Goal: Find specific page/section: Find specific page/section

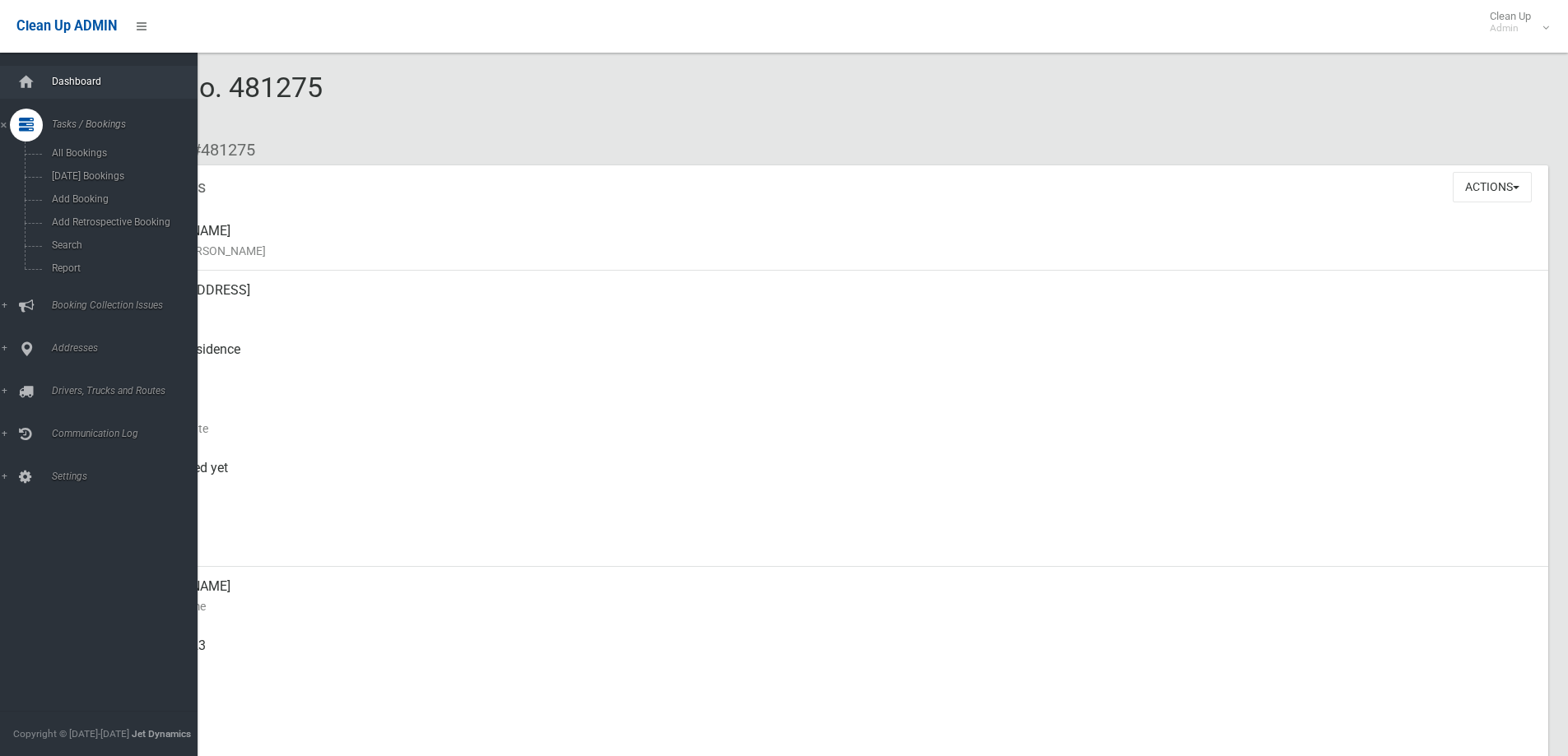
click at [63, 86] on span "Dashboard" at bounding box center [128, 82] width 163 height 12
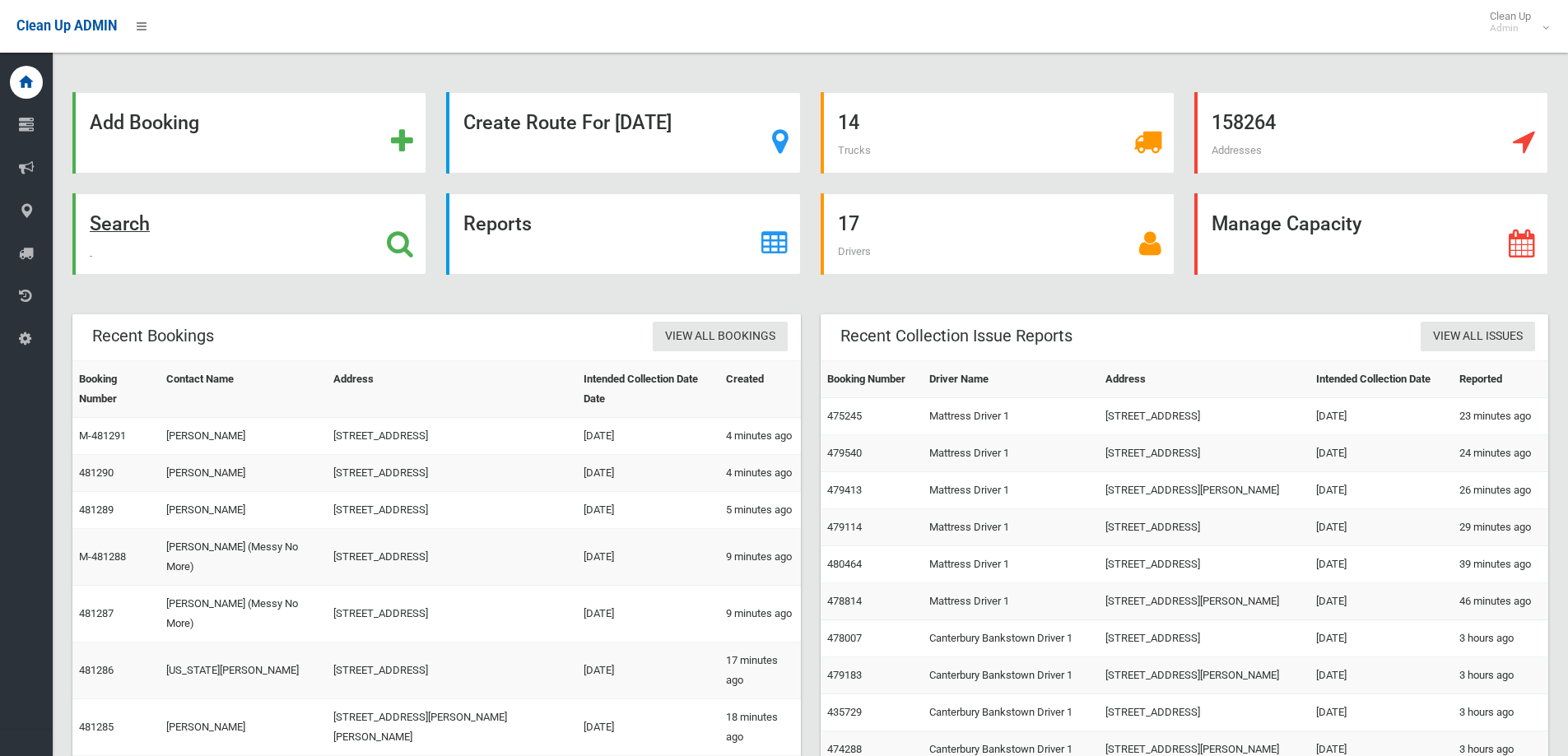
click at [182, 215] on div "Search" at bounding box center [249, 234] width 354 height 81
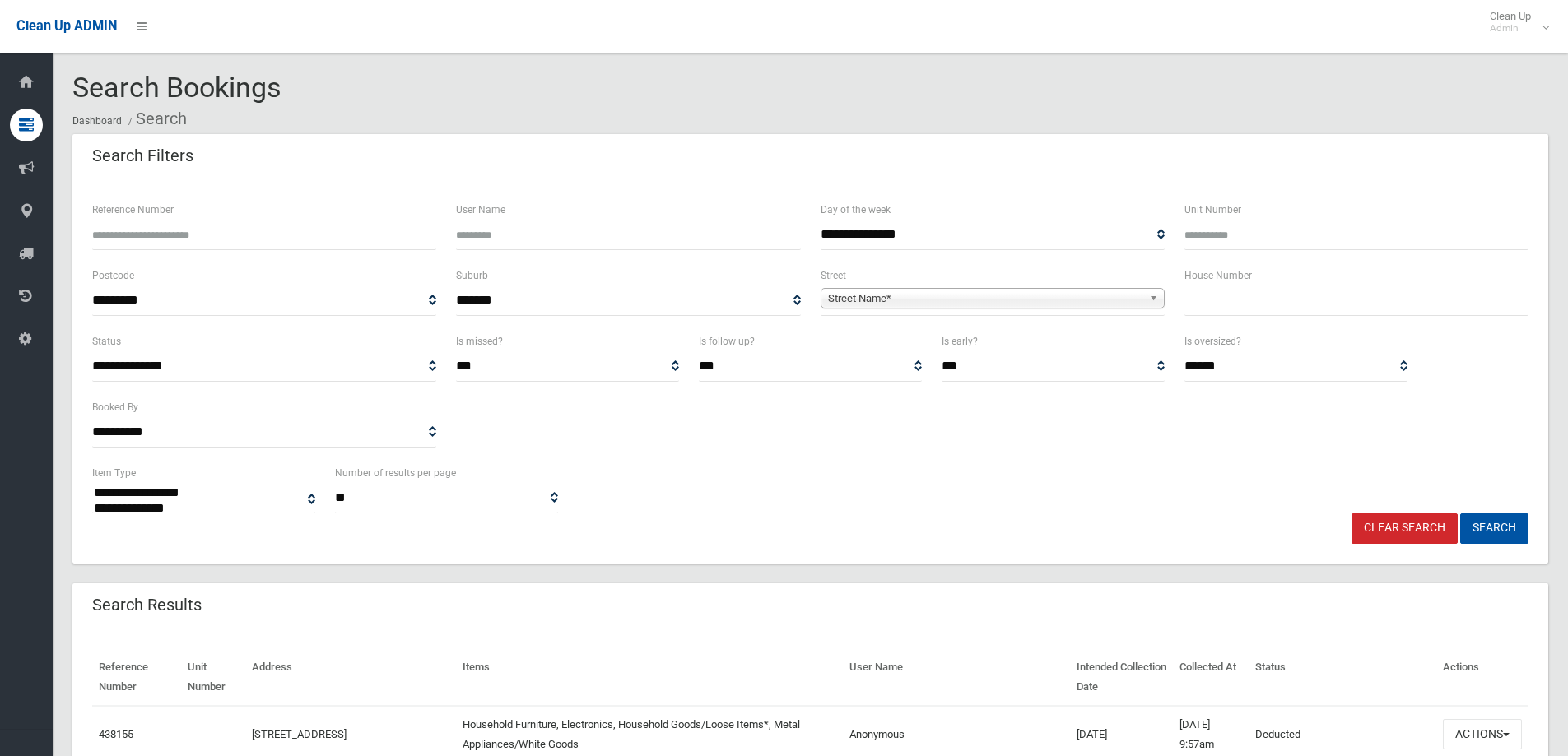
select select
